Goal: Task Accomplishment & Management: Complete application form

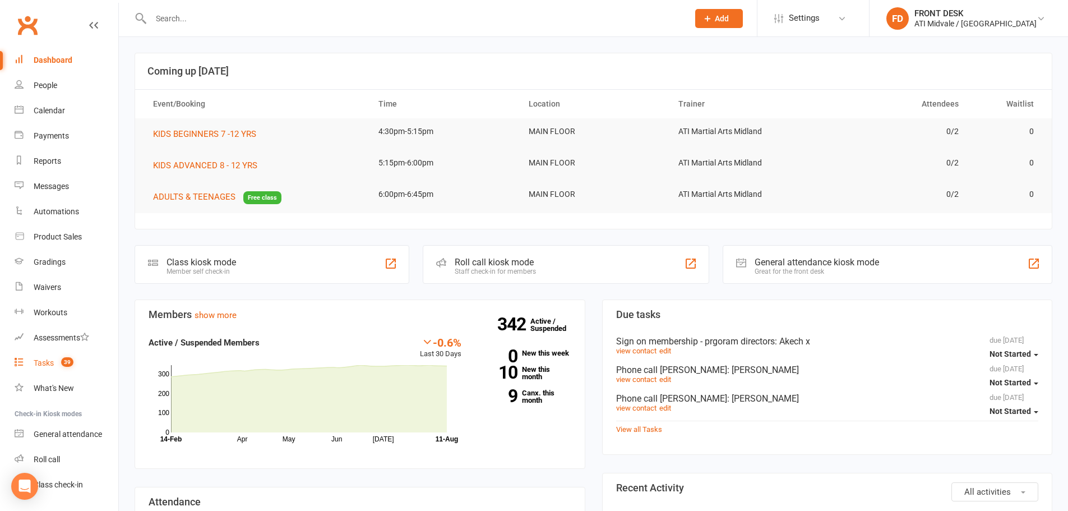
click at [41, 362] on div "Tasks" at bounding box center [44, 362] width 20 height 9
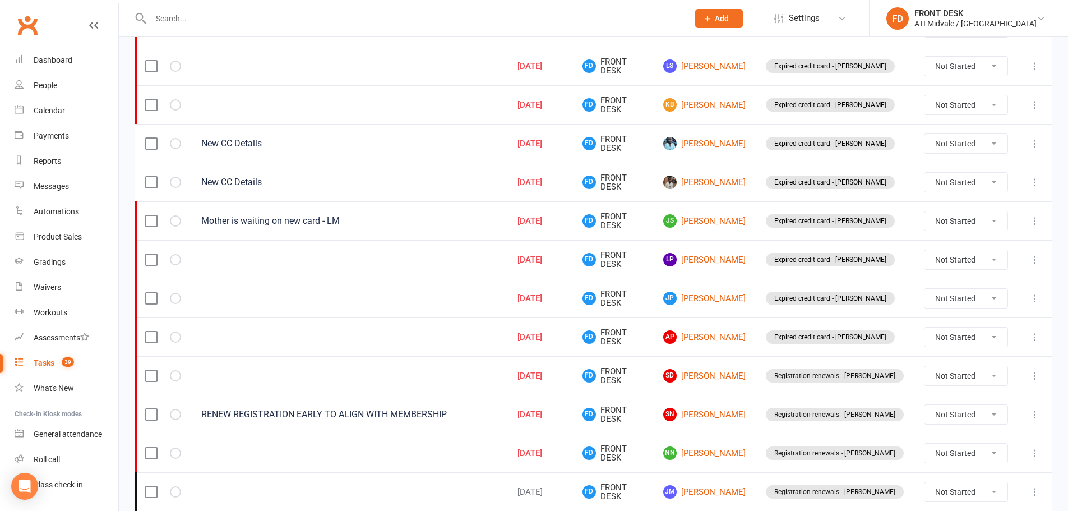
scroll to position [336, 0]
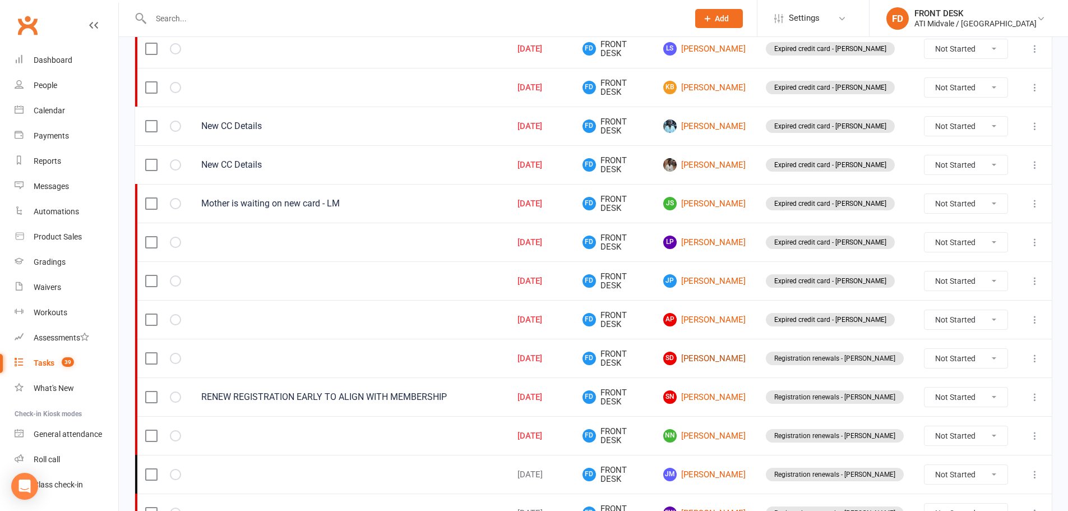
click at [744, 357] on link "SD Sianna Dsouza" at bounding box center [704, 357] width 82 height 13
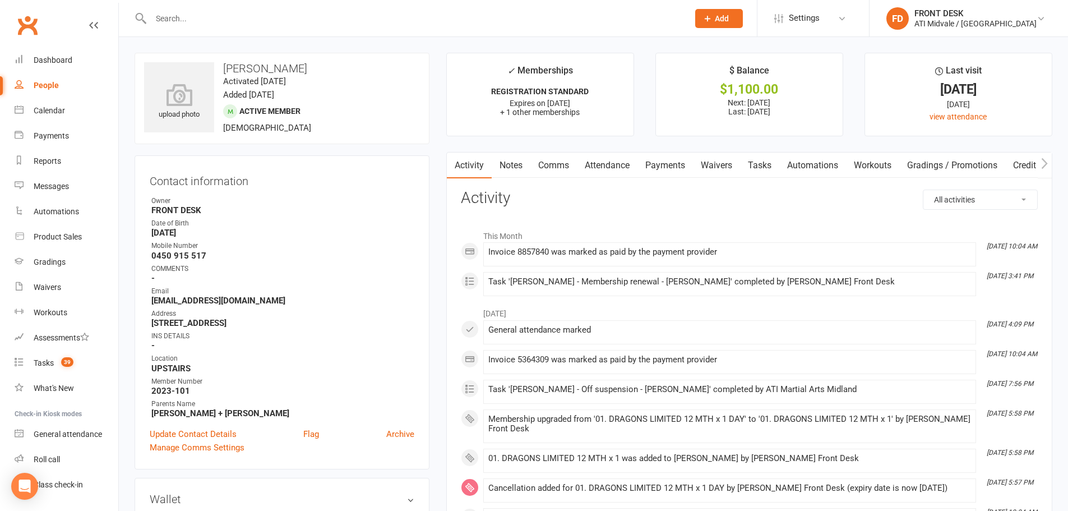
click at [661, 164] on link "Payments" at bounding box center [664, 165] width 55 height 26
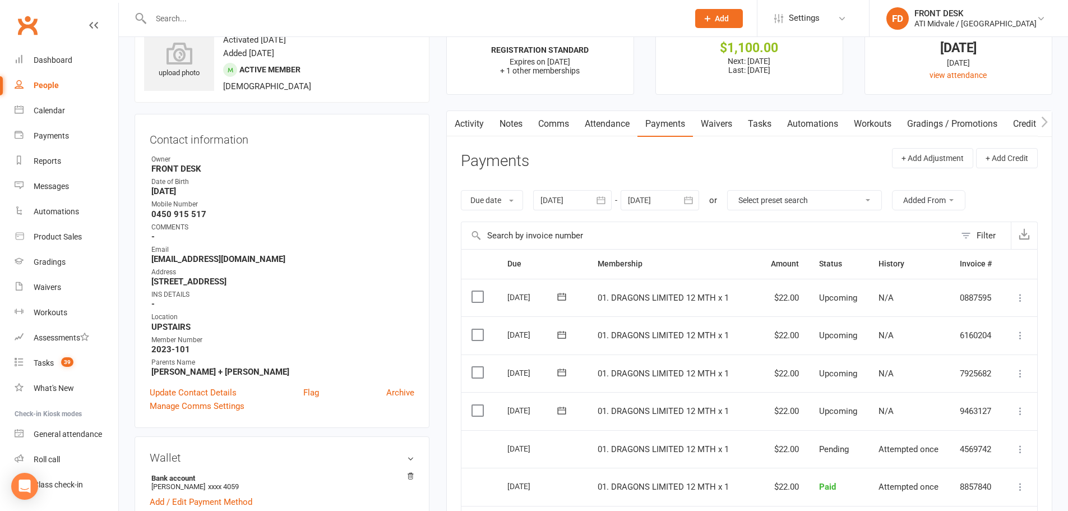
scroll to position [168, 0]
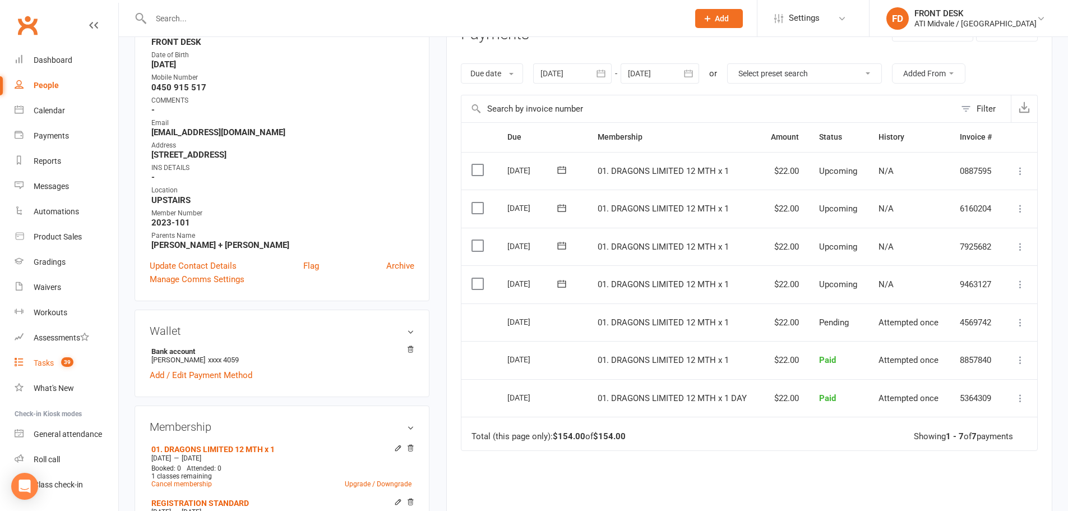
click at [47, 360] on div "Tasks" at bounding box center [44, 362] width 20 height 9
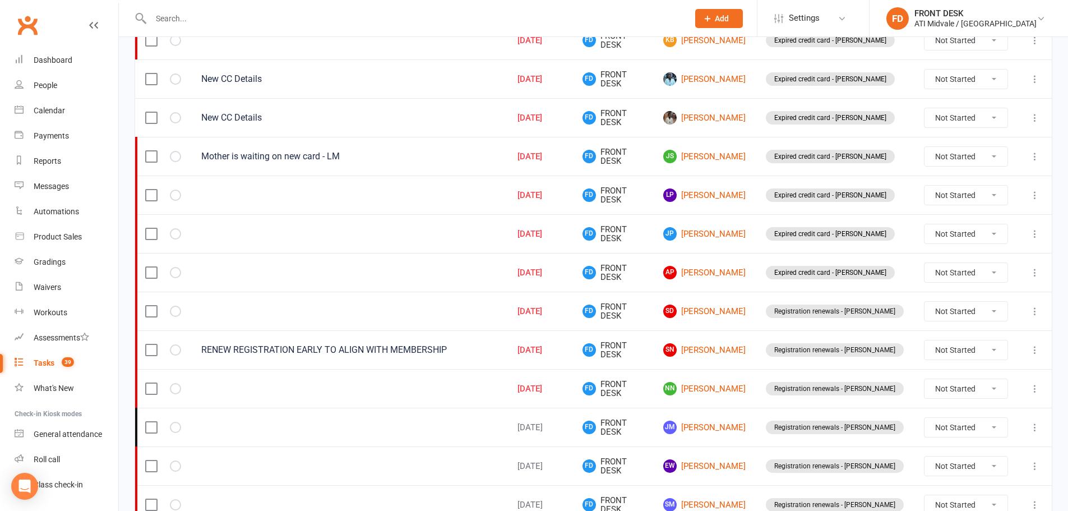
scroll to position [448, 0]
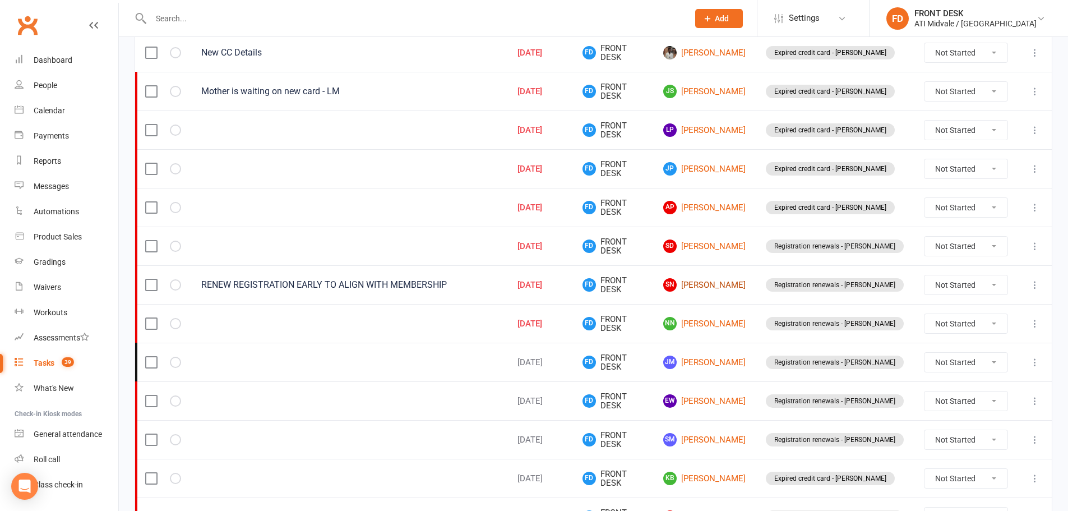
click at [736, 284] on link "SN Stevie Nicoll" at bounding box center [704, 284] width 82 height 13
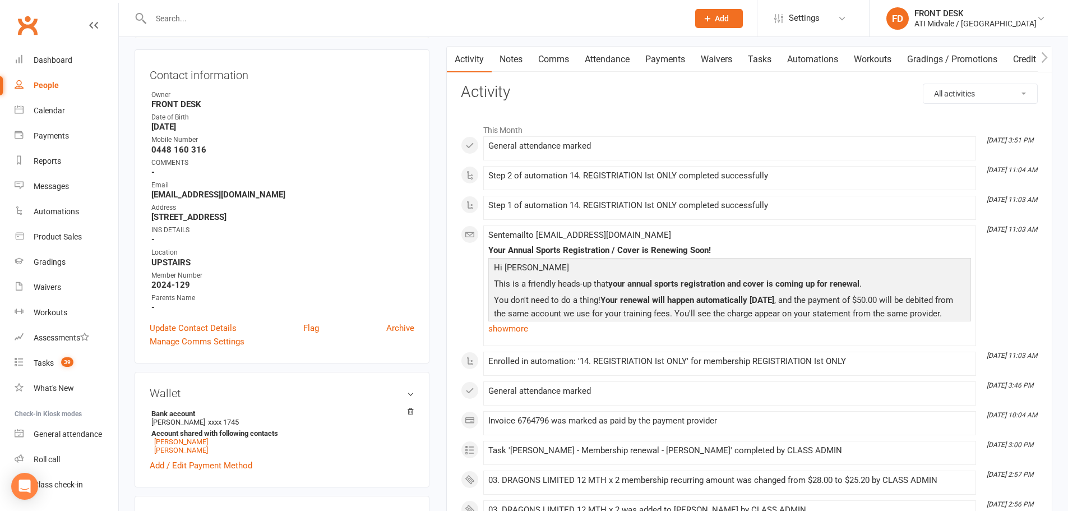
scroll to position [56, 0]
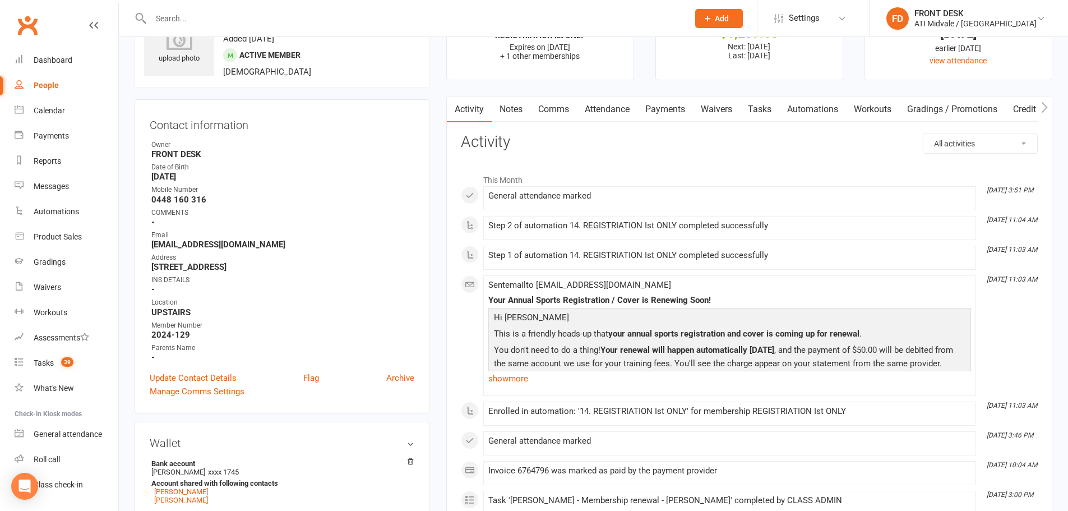
click at [664, 107] on link "Payments" at bounding box center [664, 109] width 55 height 26
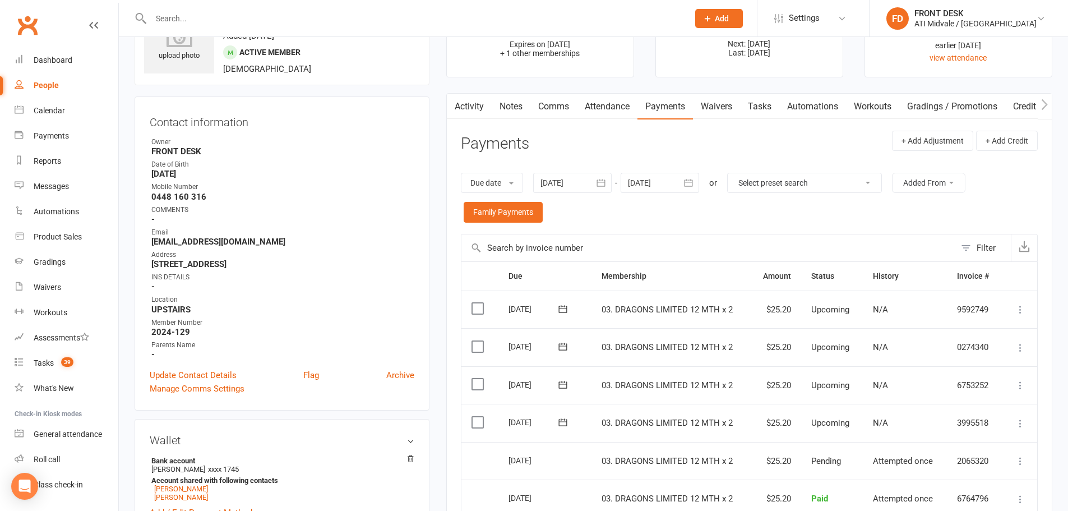
scroll to position [56, 0]
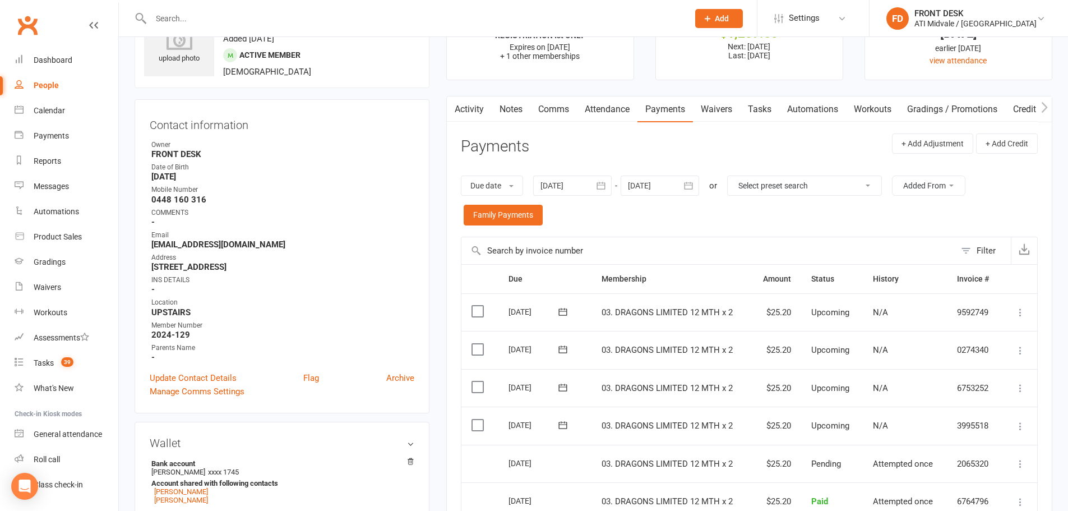
click at [461, 103] on link "Activity" at bounding box center [469, 109] width 45 height 26
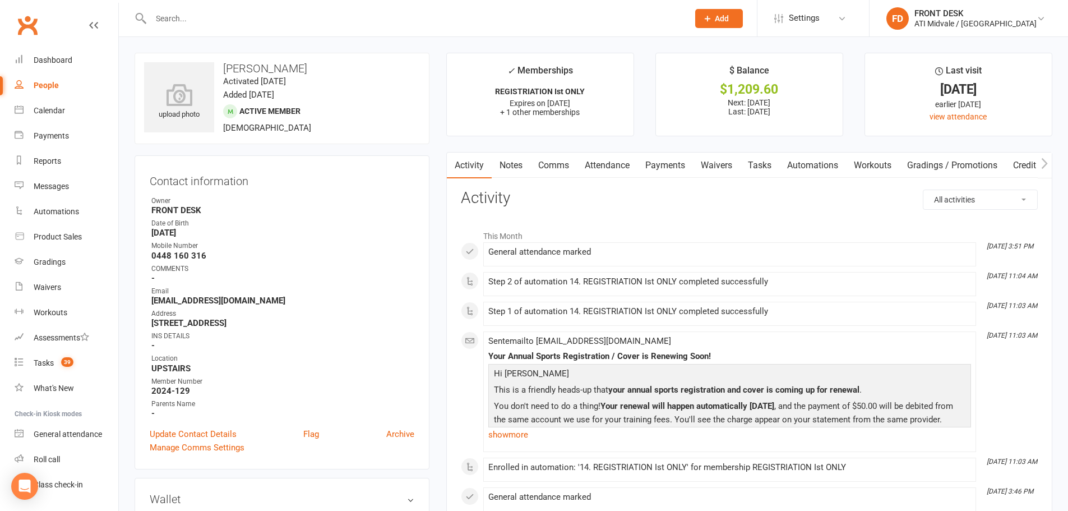
click at [673, 165] on link "Payments" at bounding box center [664, 165] width 55 height 26
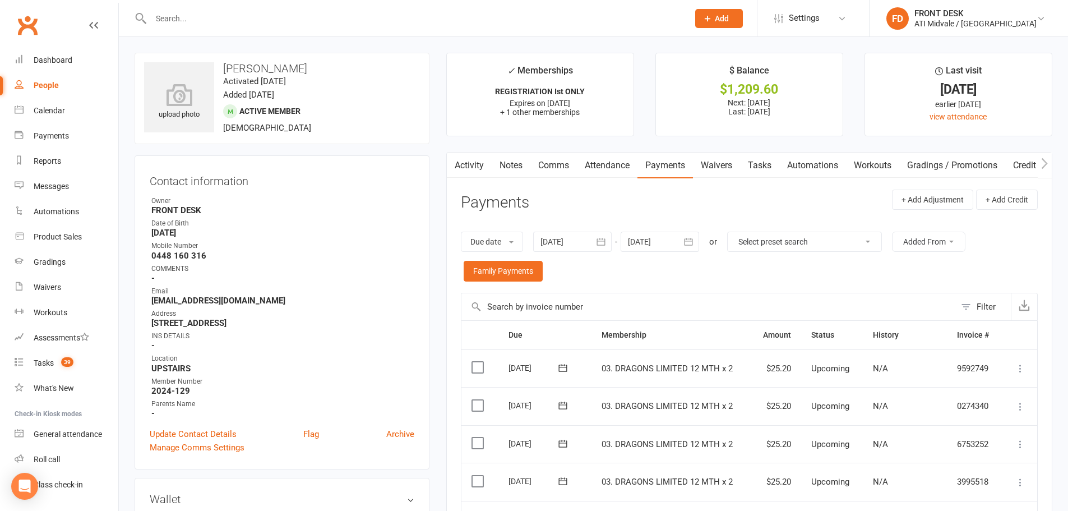
click at [468, 158] on link "Activity" at bounding box center [469, 165] width 45 height 26
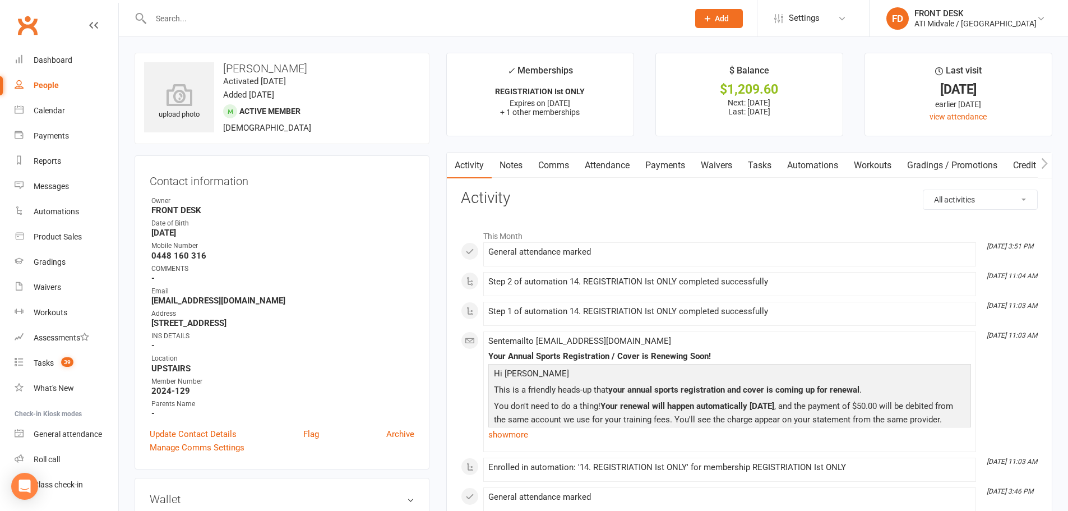
click at [758, 163] on link "Tasks" at bounding box center [759, 165] width 39 height 26
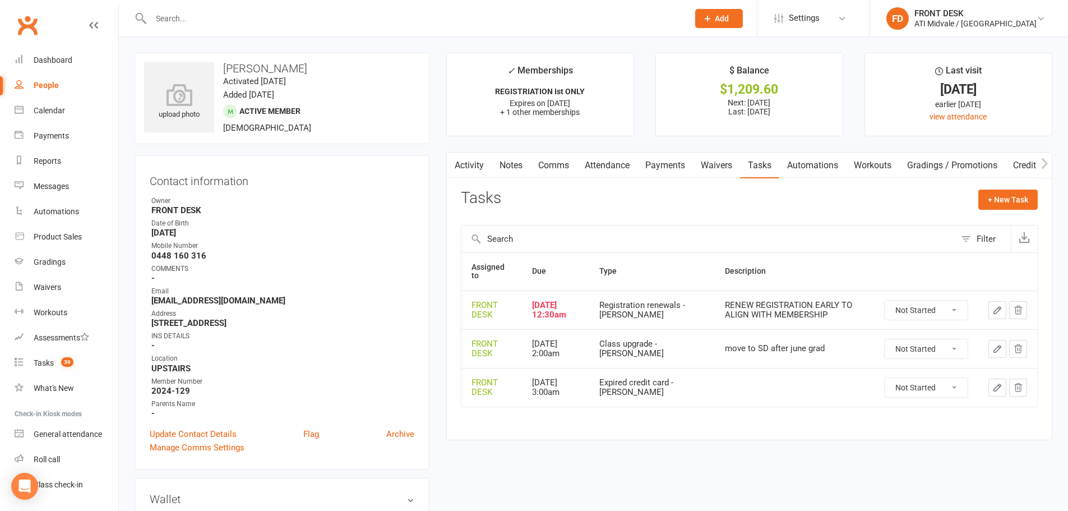
click at [999, 313] on icon "button" at bounding box center [997, 310] width 10 height 10
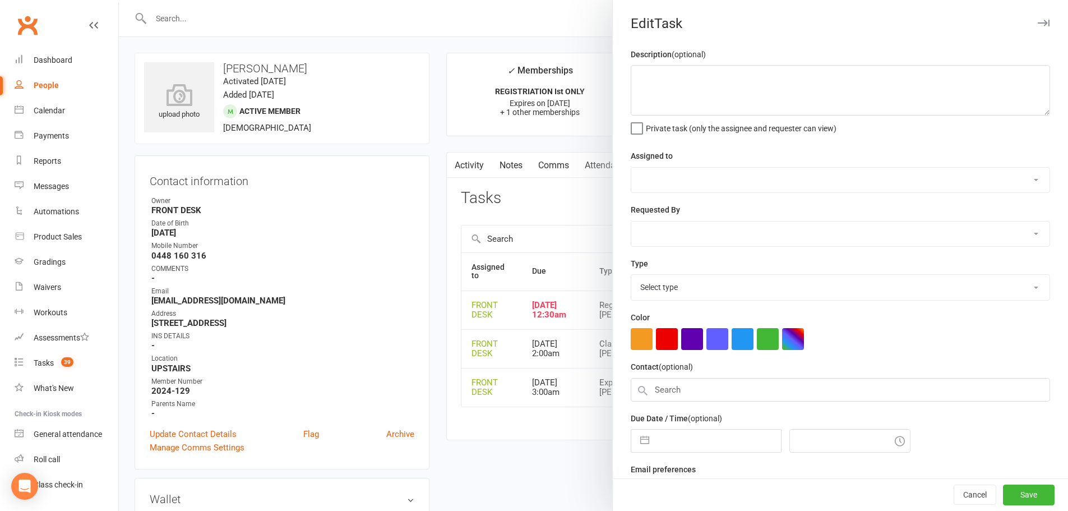
type textarea "RENEW REGISTRATION EARLY TO ALIGN WITH MEMBERSHIP"
select select "4288"
type input "[DATE]"
type input "12:30am"
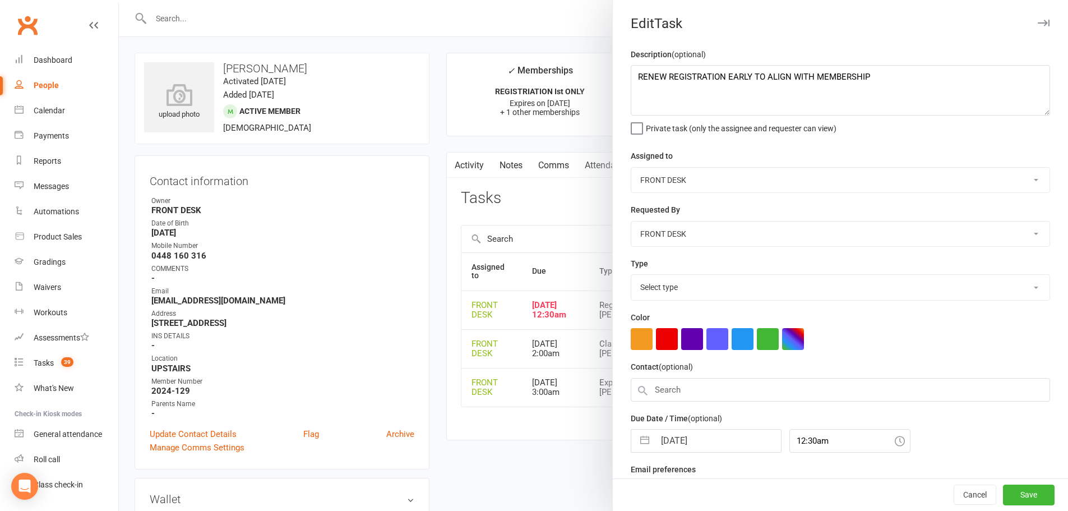
select select "23431"
select select "6"
select select "2025"
select select "7"
select select "2025"
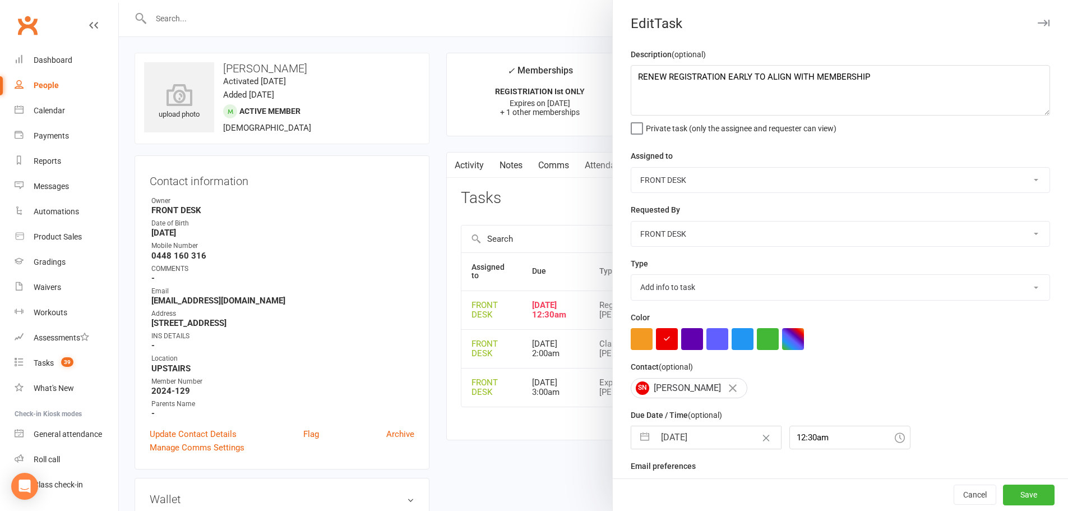
select select "8"
select select "2025"
click at [680, 443] on input "[DATE]" at bounding box center [718, 437] width 126 height 22
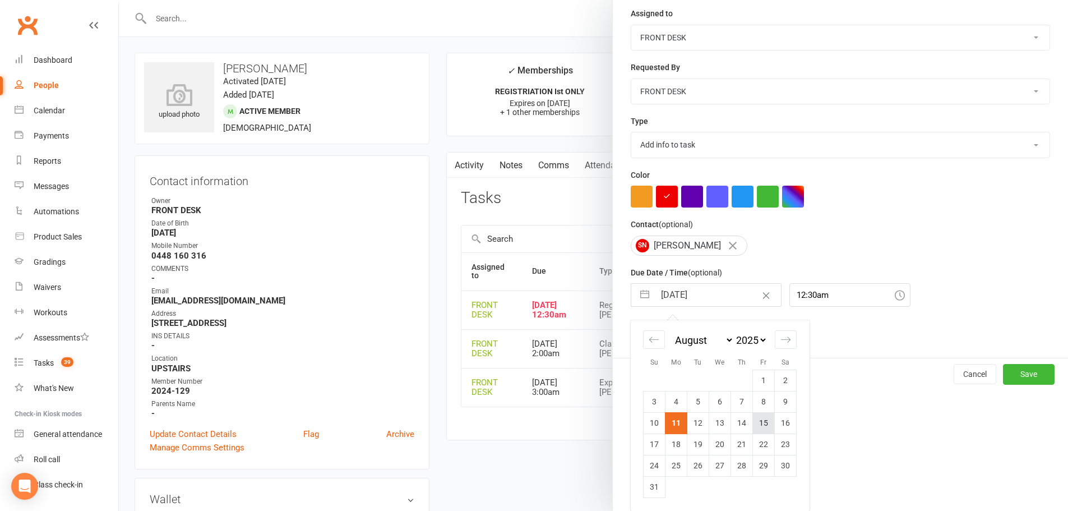
click at [765, 419] on td "15" at bounding box center [764, 422] width 22 height 21
type input "15 Aug 2025"
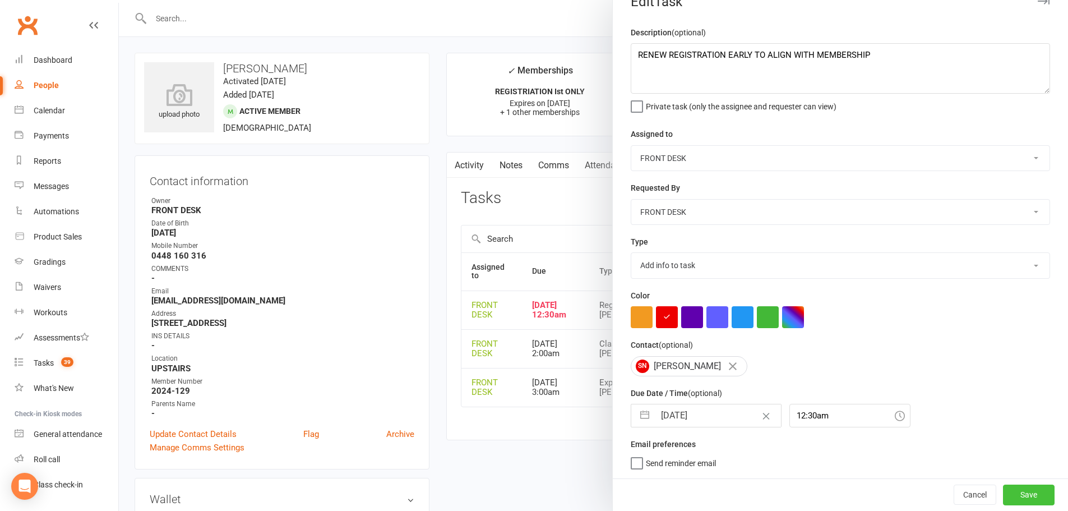
click at [1018, 492] on button "Save" at bounding box center [1029, 494] width 52 height 20
